Goal: Use online tool/utility: Use online tool/utility

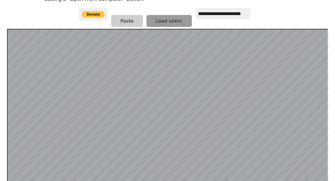
scroll to position [70, 0]
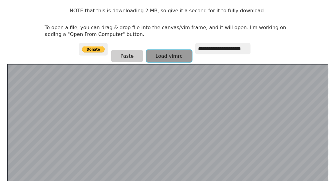
click at [153, 53] on button "Load vimrc" at bounding box center [169, 56] width 45 height 12
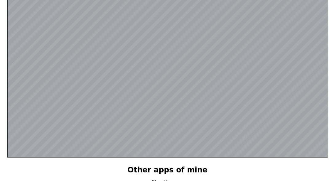
scroll to position [137, 0]
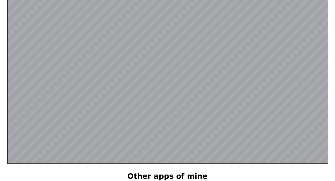
scroll to position [119, 0]
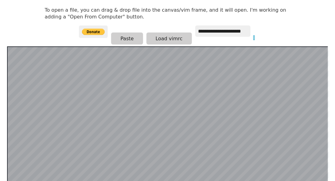
scroll to position [119, 0]
